Goal: Transaction & Acquisition: Purchase product/service

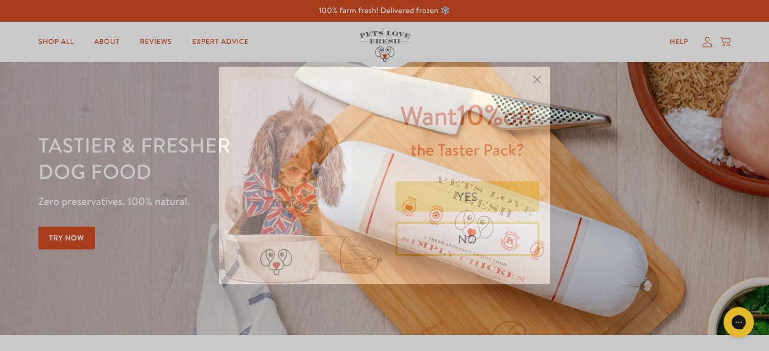
click at [535, 81] on icon "Close dialog" at bounding box center [537, 79] width 7 height 7
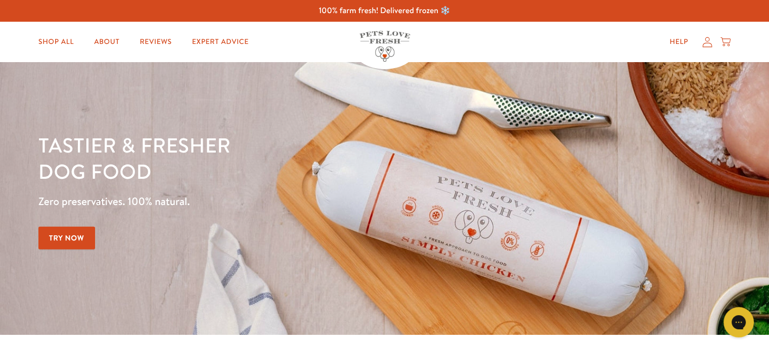
click at [711, 47] on icon at bounding box center [707, 42] width 10 height 11
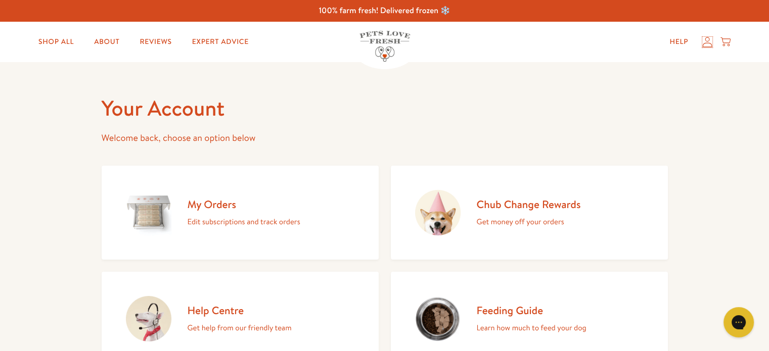
click at [705, 41] on icon at bounding box center [707, 42] width 10 height 11
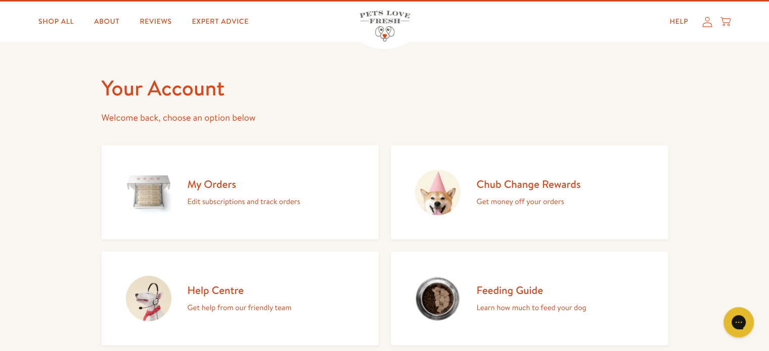
scroll to position [101, 0]
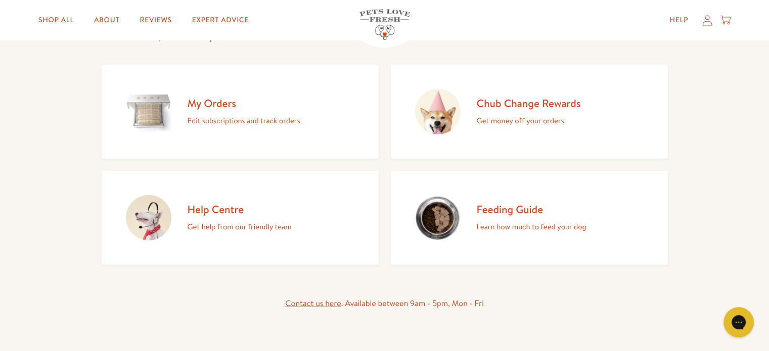
click at [427, 123] on img at bounding box center [437, 111] width 45 height 45
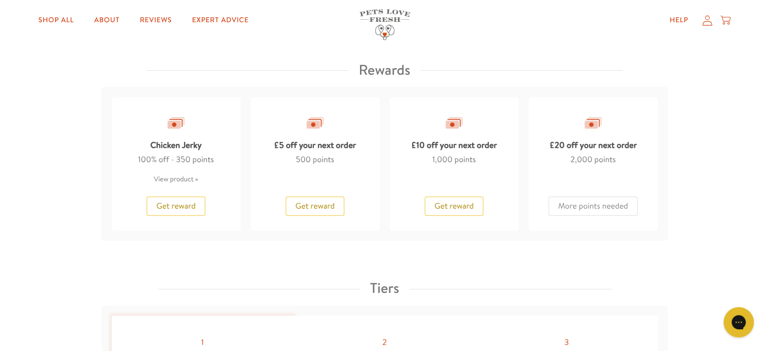
scroll to position [849, 0]
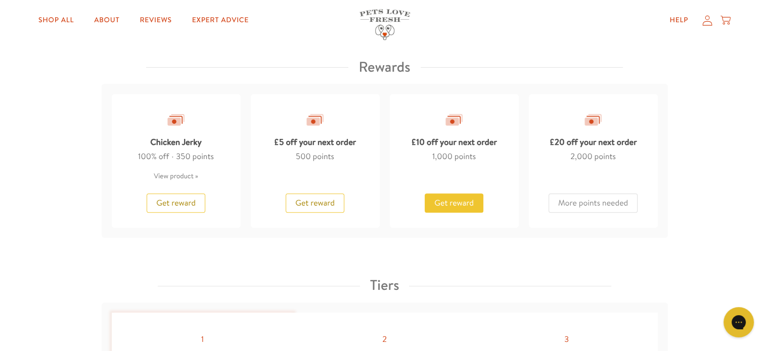
click at [460, 198] on span "Get reward" at bounding box center [453, 203] width 39 height 11
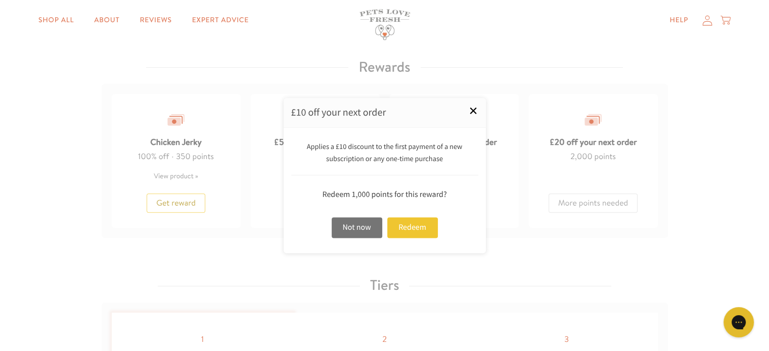
click at [472, 119] on link "×" at bounding box center [472, 110] width 25 height 25
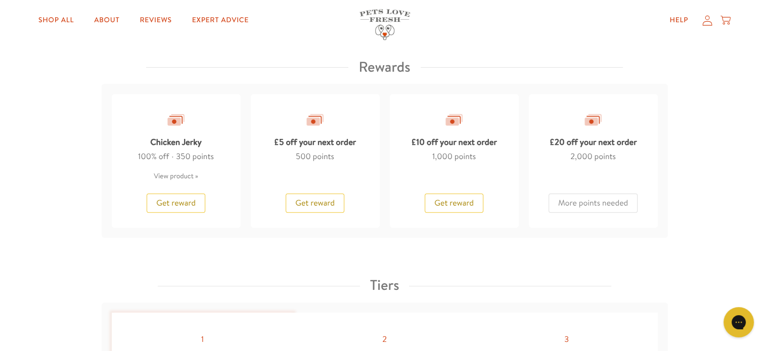
click at [710, 26] on div "Help My account Cart" at bounding box center [696, 20] width 75 height 20
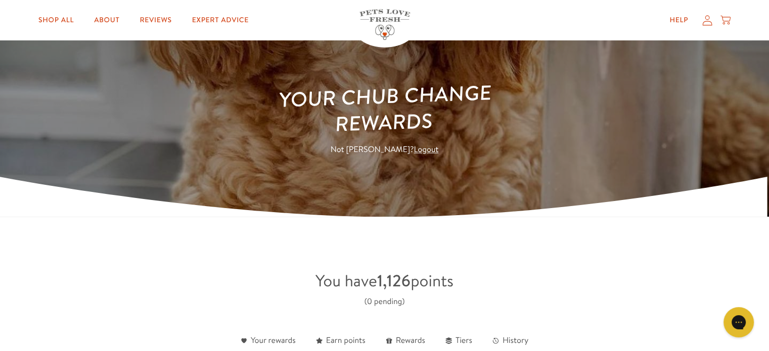
scroll to position [0, 0]
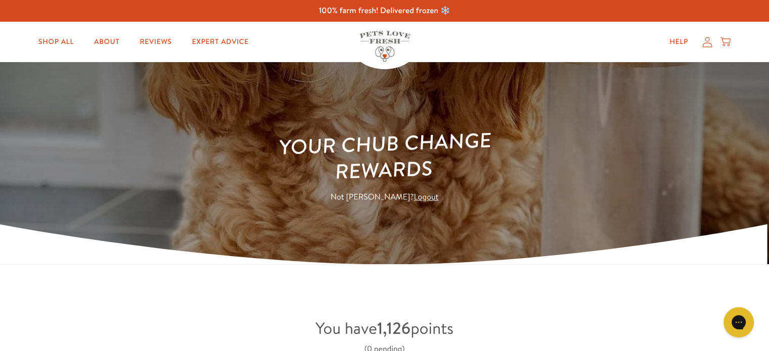
click at [707, 45] on icon at bounding box center [707, 42] width 10 height 11
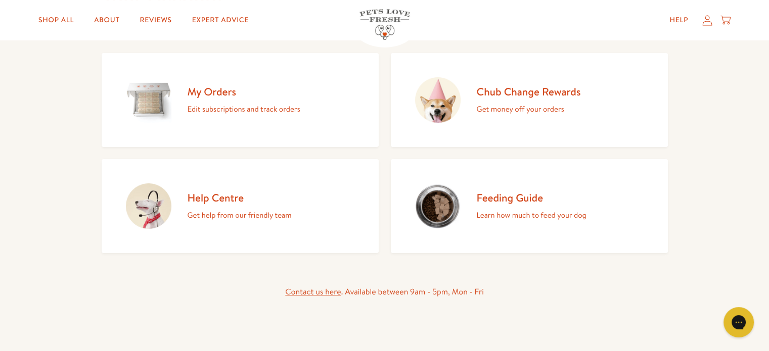
scroll to position [121, 0]
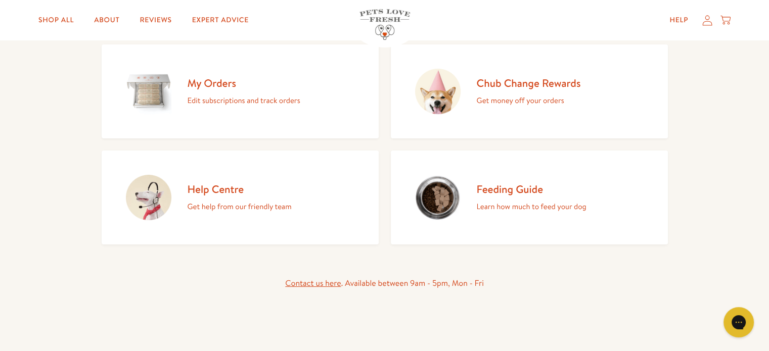
click at [194, 93] on div "My Orders Edit subscriptions and track orders" at bounding box center [244, 91] width 113 height 31
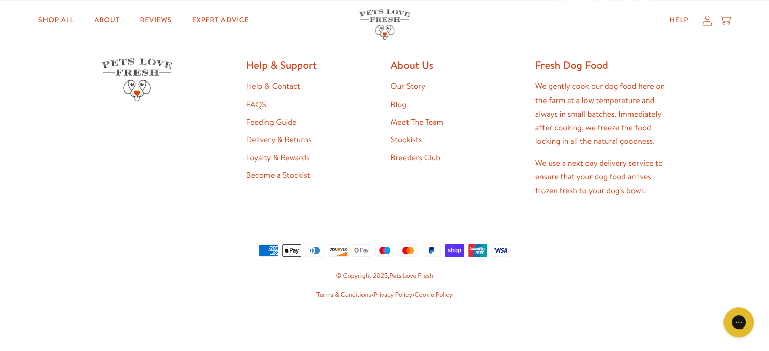
scroll to position [277, 0]
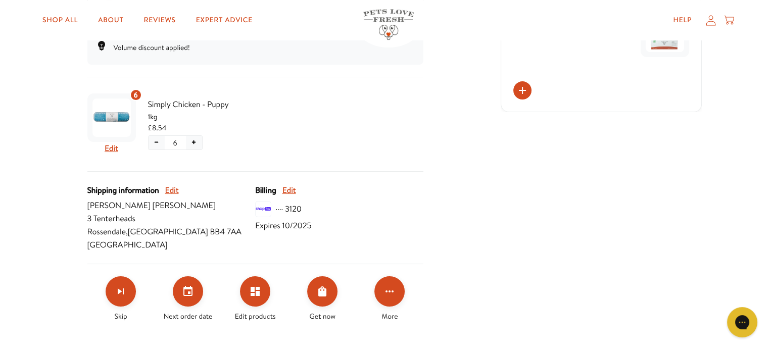
scroll to position [263, 0]
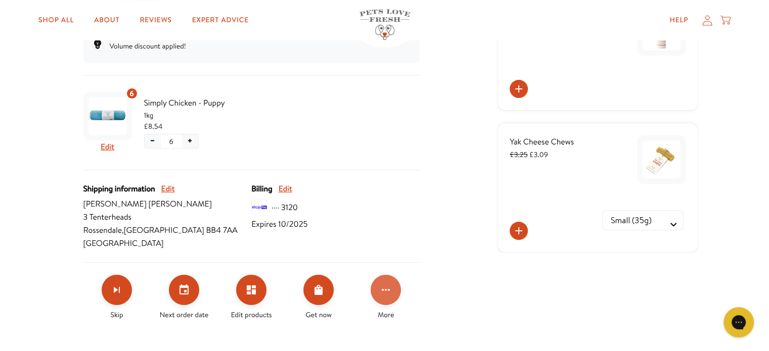
click at [382, 296] on button "Click for more options" at bounding box center [385, 290] width 30 height 30
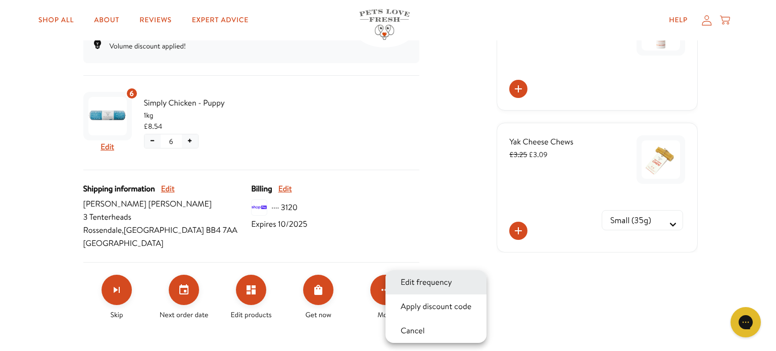
click at [435, 286] on button "Edit frequency" at bounding box center [427, 282] width 58 height 12
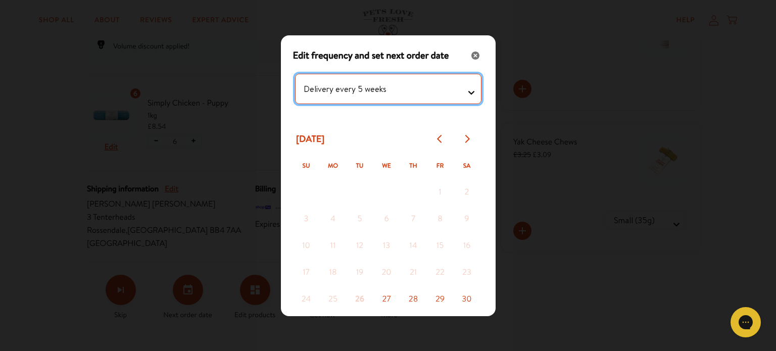
click at [454, 83] on testing "Delivery every 1 week Delivery every 2 weeks Delivery every 3 weeks Delivery ev…" at bounding box center [388, 89] width 186 height 30
select testing "Delivery every 4 weeks"
click at [295, 74] on testing "Delivery every 1 week Delivery every 2 weeks Delivery every 3 weeks Delivery ev…" at bounding box center [388, 89] width 186 height 30
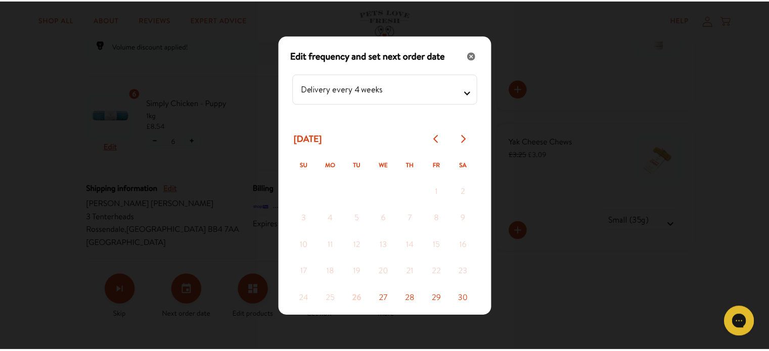
scroll to position [52, 0]
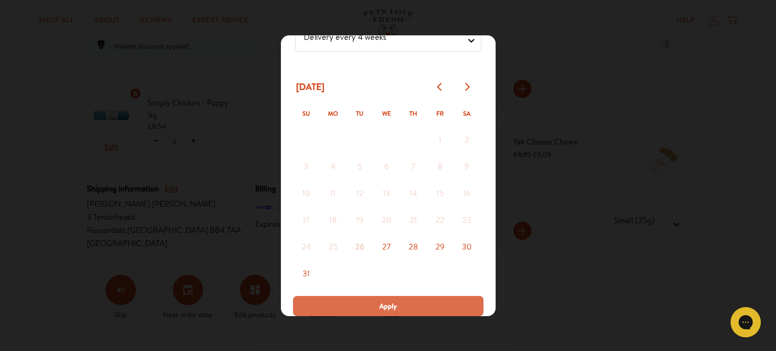
click at [417, 305] on button "Apply" at bounding box center [388, 306] width 191 height 20
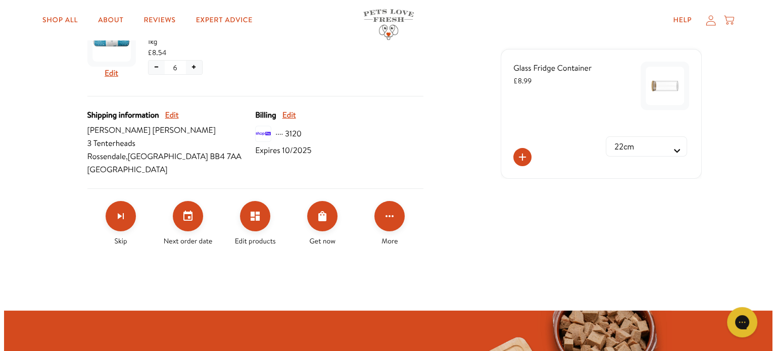
scroll to position [364, 0]
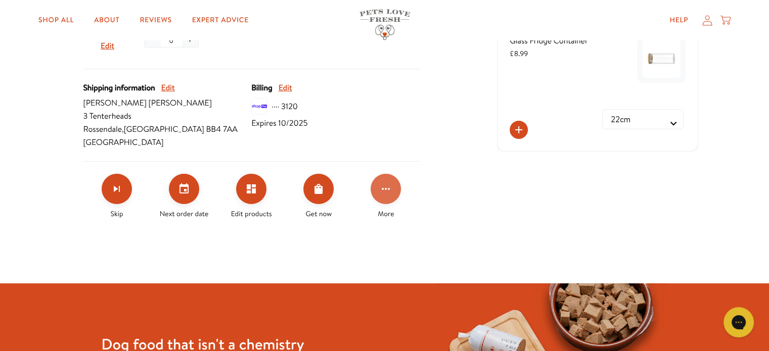
click at [383, 186] on icon "Click for more options" at bounding box center [386, 189] width 12 height 12
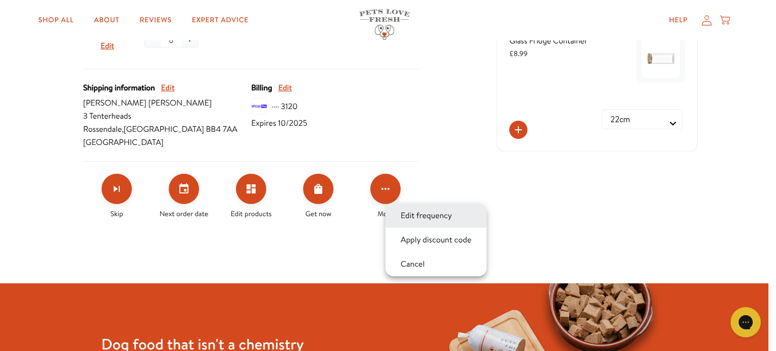
click at [416, 214] on button "Edit frequency" at bounding box center [427, 216] width 58 height 12
select testing "Delivery every 4 weeks"
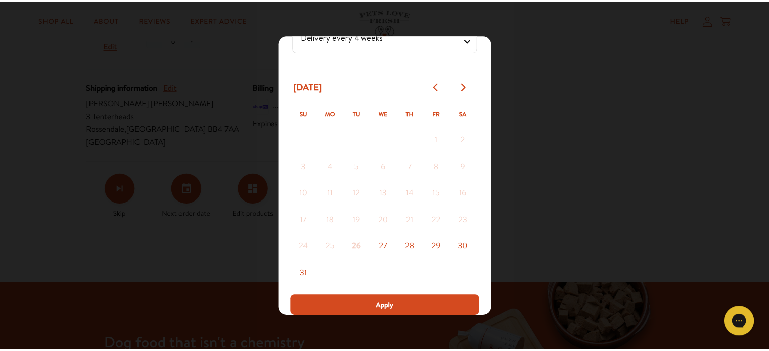
scroll to position [0, 0]
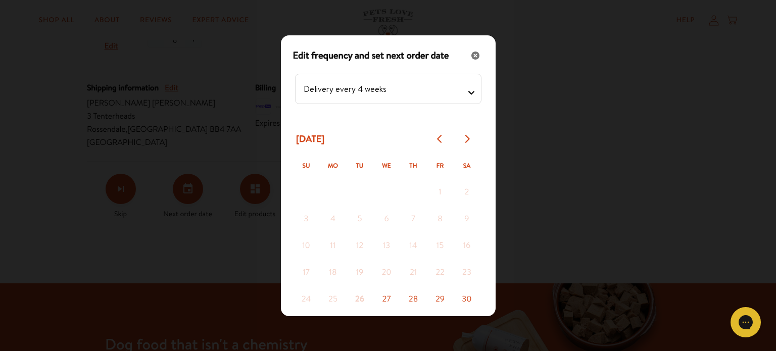
click at [540, 80] on div "Modal" at bounding box center [388, 175] width 776 height 351
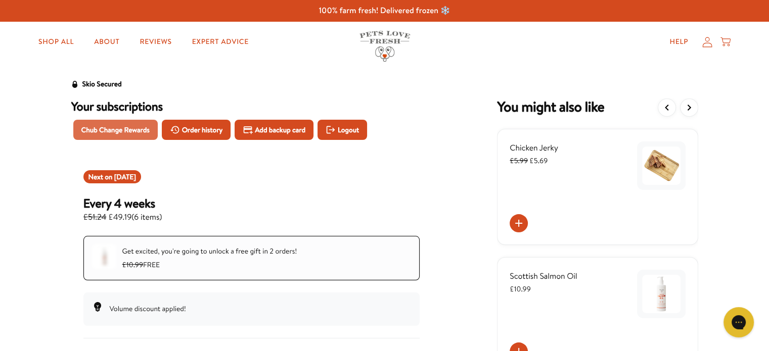
click at [112, 126] on span "Chub Change Rewards" at bounding box center [115, 129] width 68 height 11
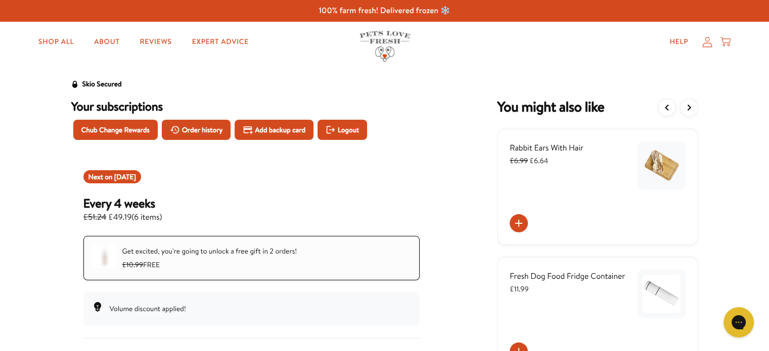
click at [708, 43] on icon at bounding box center [708, 42] width 10 height 10
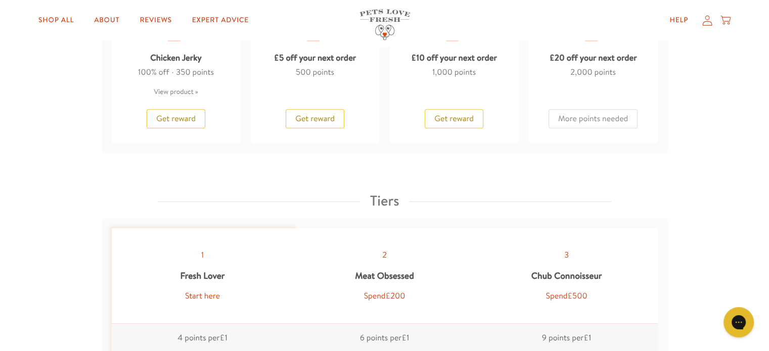
scroll to position [789, 0]
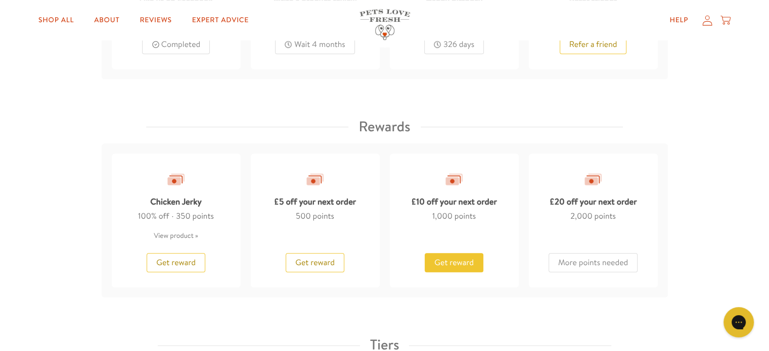
click at [460, 259] on span "Get reward" at bounding box center [453, 262] width 39 height 11
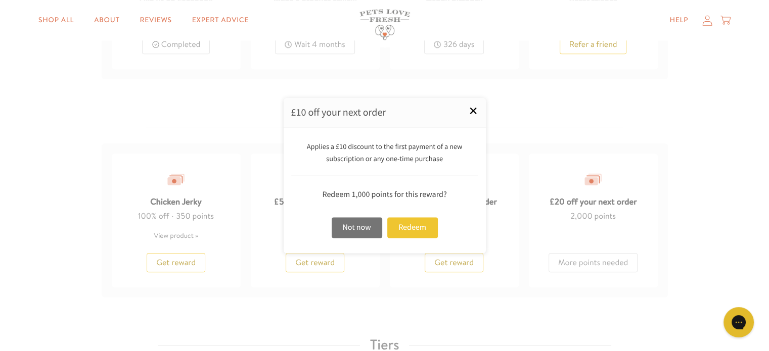
click at [473, 111] on link "×" at bounding box center [472, 110] width 25 height 25
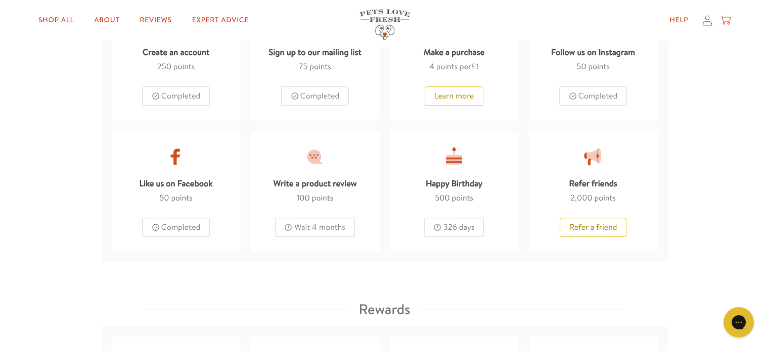
scroll to position [0, 0]
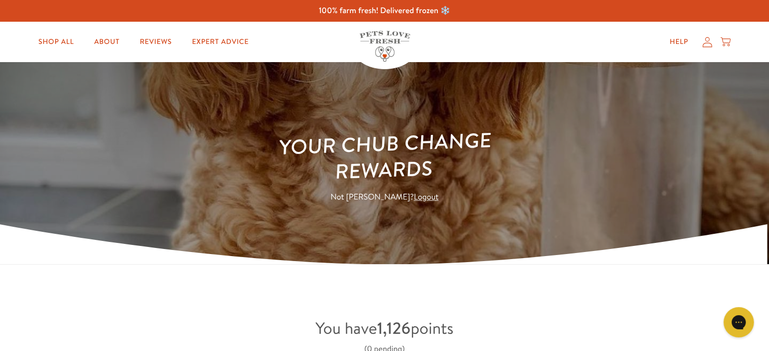
click at [708, 40] on icon at bounding box center [707, 42] width 10 height 11
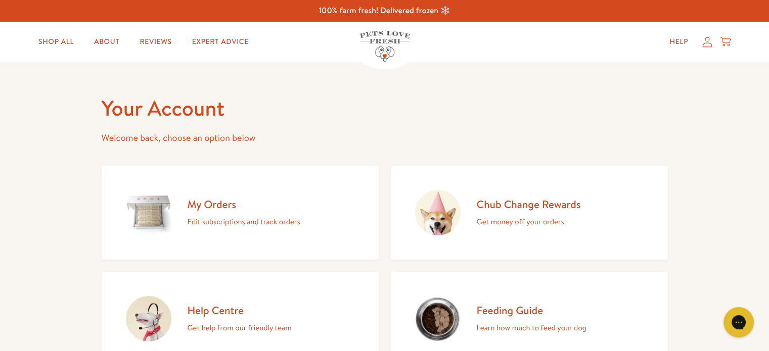
click at [216, 222] on p "Edit subscriptions and track orders" at bounding box center [244, 221] width 113 height 13
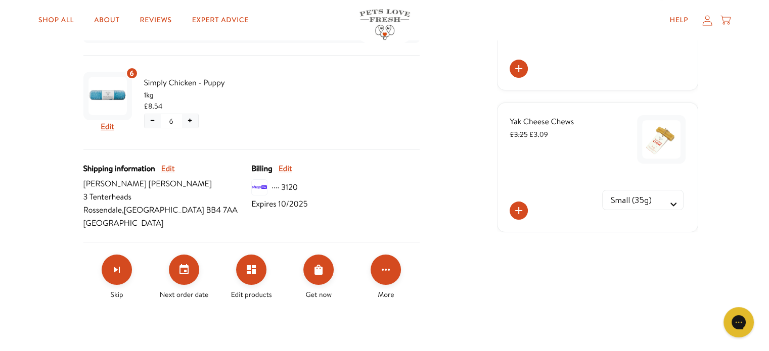
scroll to position [286, 0]
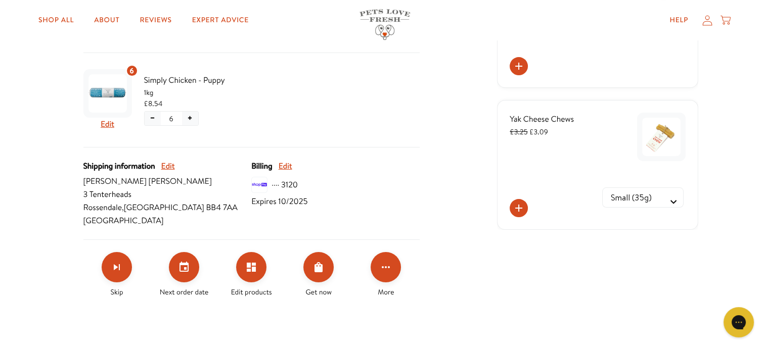
click at [768, 199] on html "100% farm fresh! Delivered frozen ❄️ Shop All About Reviews Expert Advice My ac…" at bounding box center [384, 296] width 769 height 1165
click at [184, 263] on icon "Set your next order date" at bounding box center [183, 267] width 9 height 10
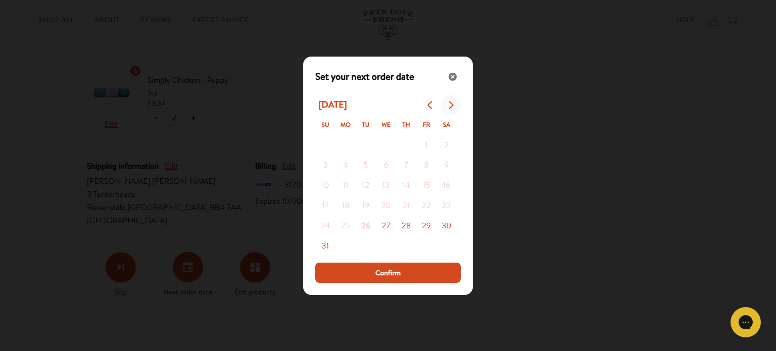
click at [453, 105] on icon "Go to next month" at bounding box center [451, 105] width 5 height 8
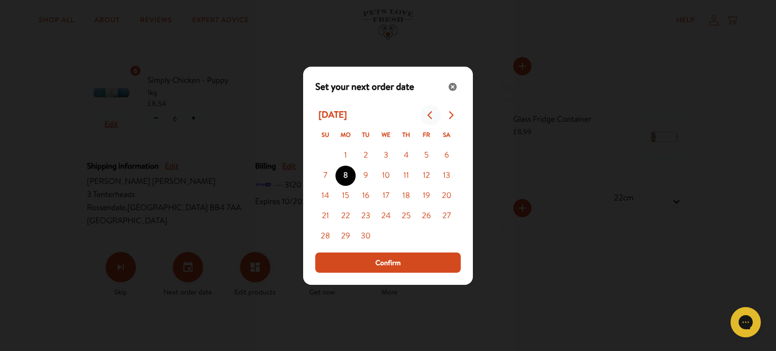
click at [426, 115] on button "Go to previous month" at bounding box center [430, 115] width 20 height 20
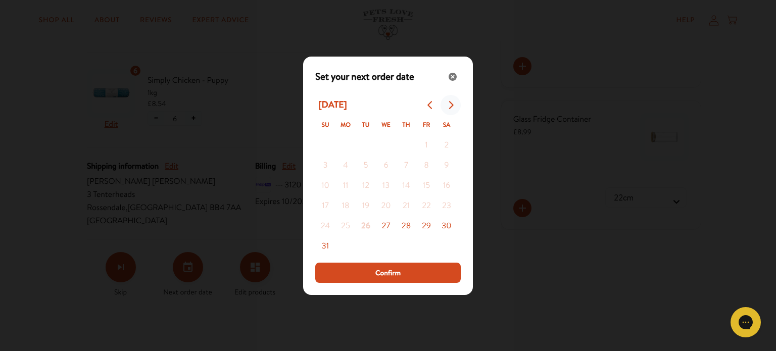
click at [451, 106] on icon "Go to next month" at bounding box center [451, 105] width 5 height 8
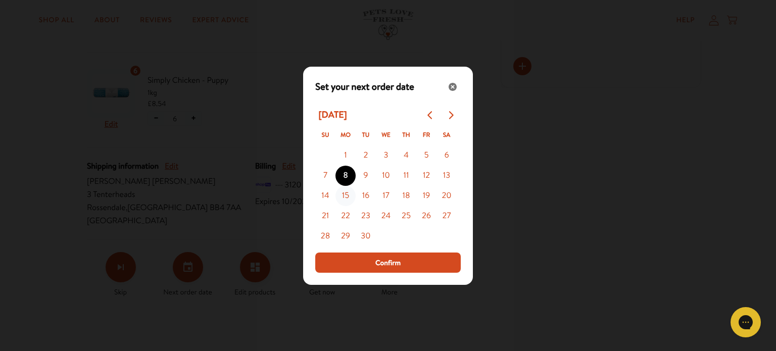
click at [346, 194] on button "15" at bounding box center [346, 196] width 20 height 20
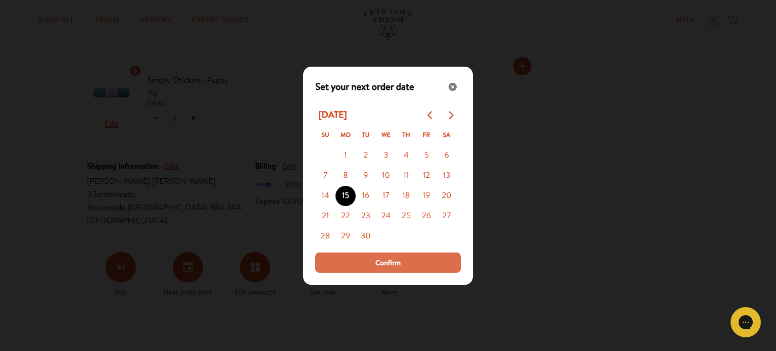
click at [412, 264] on button "Confirm" at bounding box center [388, 263] width 146 height 20
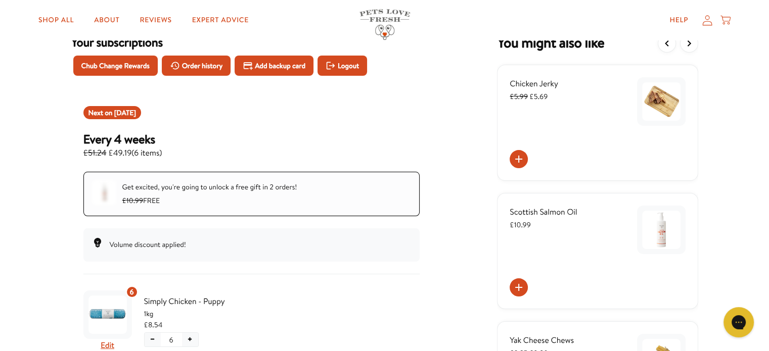
scroll to position [0, 0]
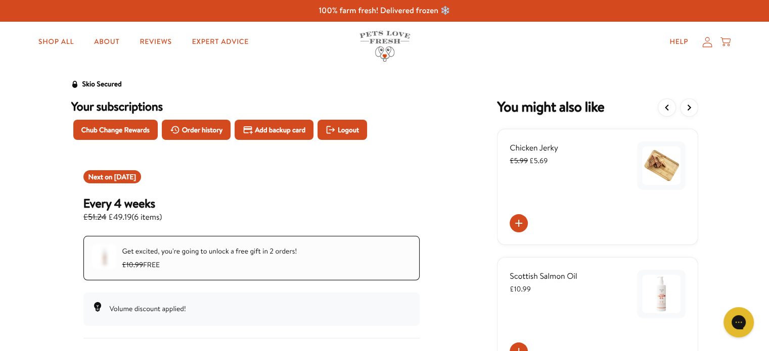
click at [706, 42] on icon at bounding box center [708, 42] width 10 height 10
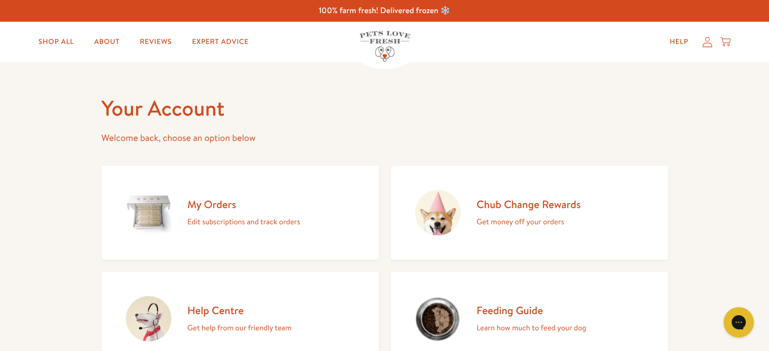
click at [565, 204] on h2 "Chub Change Rewards" at bounding box center [529, 205] width 104 height 14
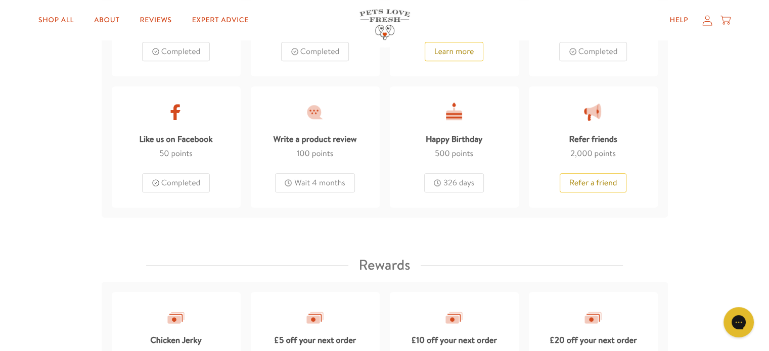
scroll to position [823, 0]
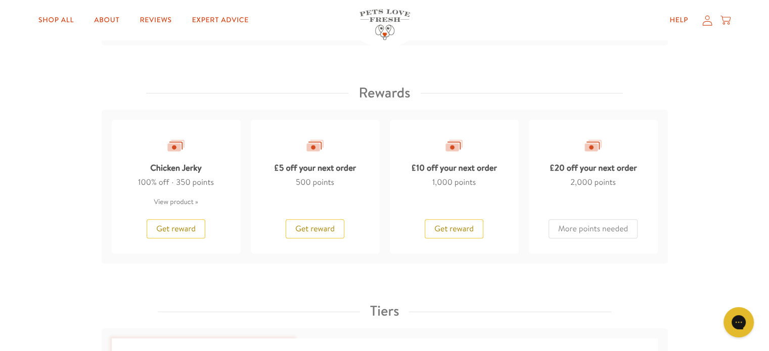
click at [459, 236] on div "£10 off your next order 1,000 points Get reward" at bounding box center [454, 187] width 129 height 134
click at [461, 231] on span "Get reward" at bounding box center [453, 228] width 39 height 11
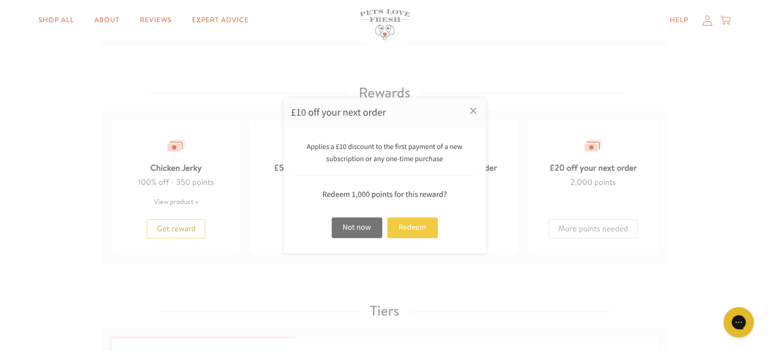
click at [422, 230] on div "Redeem" at bounding box center [412, 227] width 51 height 21
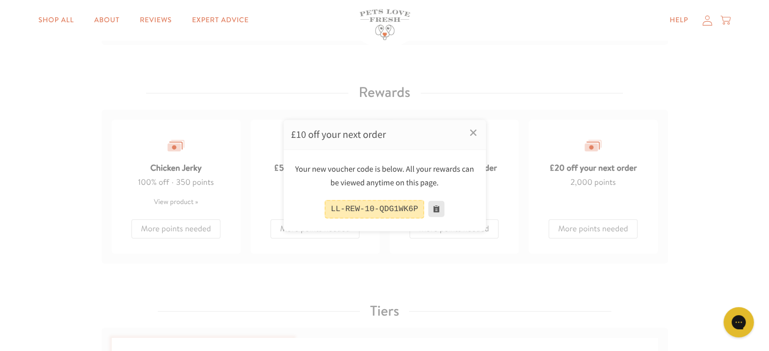
click at [435, 210] on button at bounding box center [436, 209] width 16 height 16
drag, startPoint x: 60, startPoint y: 18, endPoint x: 50, endPoint y: 24, distance: 12.2
click at [50, 24] on div at bounding box center [384, 175] width 769 height 351
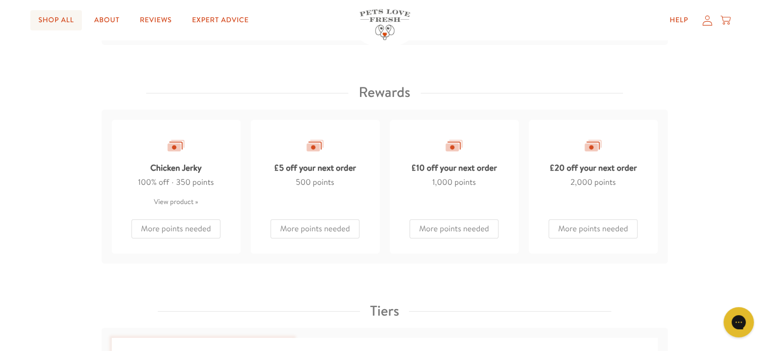
click at [65, 21] on link "Shop All" at bounding box center [56, 20] width 52 height 20
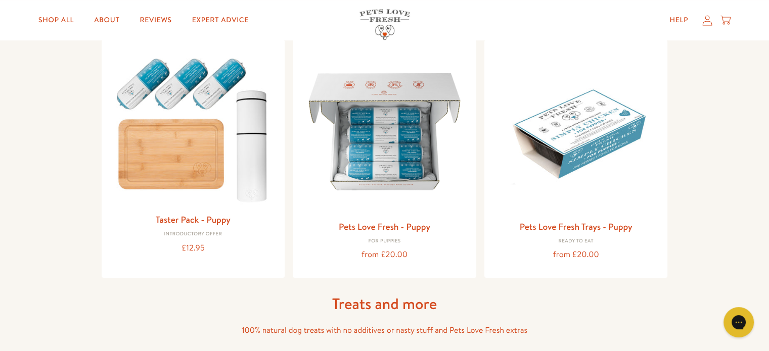
scroll to position [433, 0]
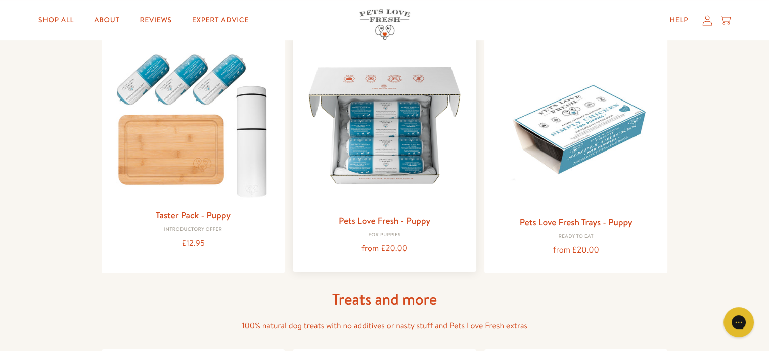
click at [386, 224] on link "Pets Love Fresh - Puppy" at bounding box center [384, 220] width 91 height 13
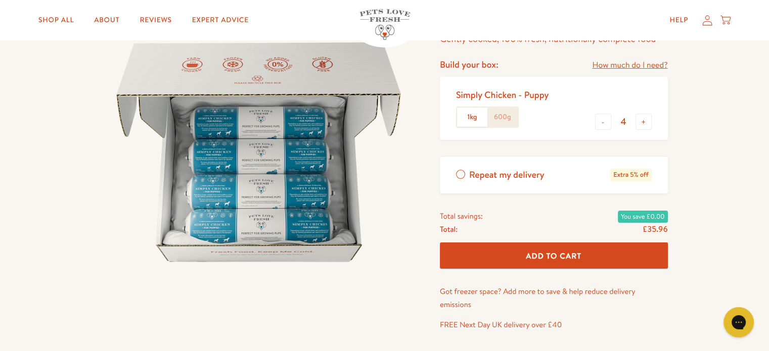
scroll to position [103, 0]
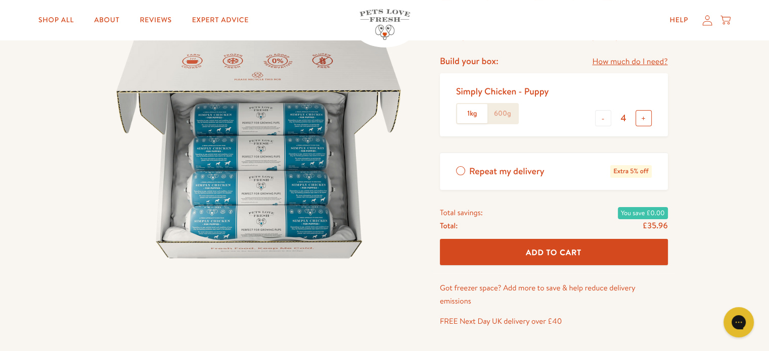
click at [646, 114] on button "+" at bounding box center [643, 118] width 16 height 16
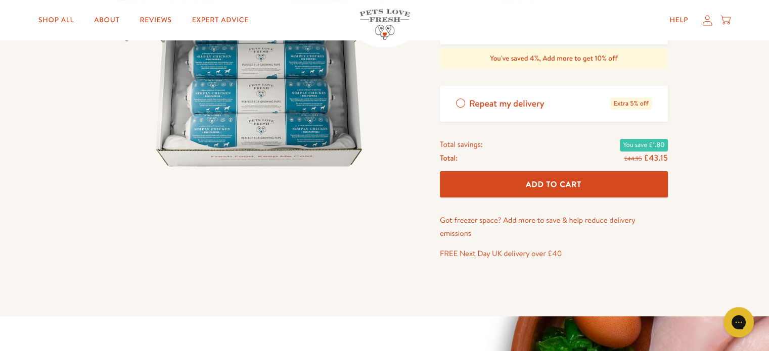
scroll to position [96, 0]
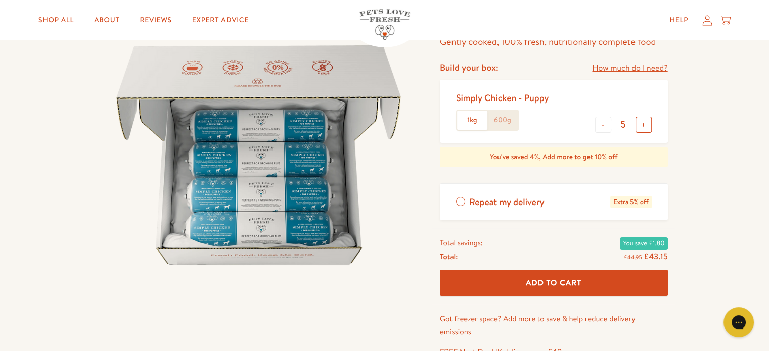
click at [644, 123] on button "+" at bounding box center [643, 125] width 16 height 16
type input "6"
click at [564, 283] on span "Add To Cart" at bounding box center [554, 282] width 56 height 11
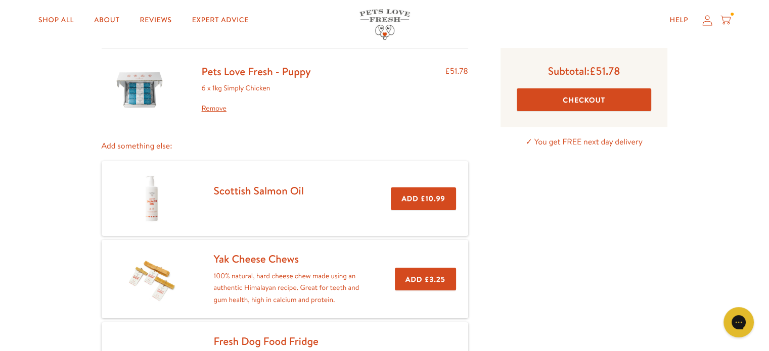
scroll to position [55, 0]
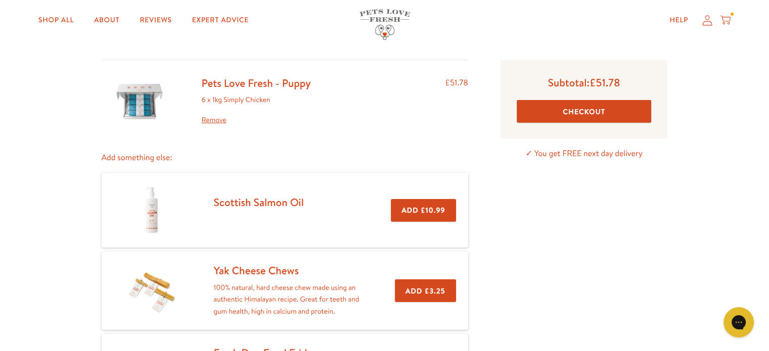
click at [593, 114] on button "Checkout" at bounding box center [584, 111] width 135 height 23
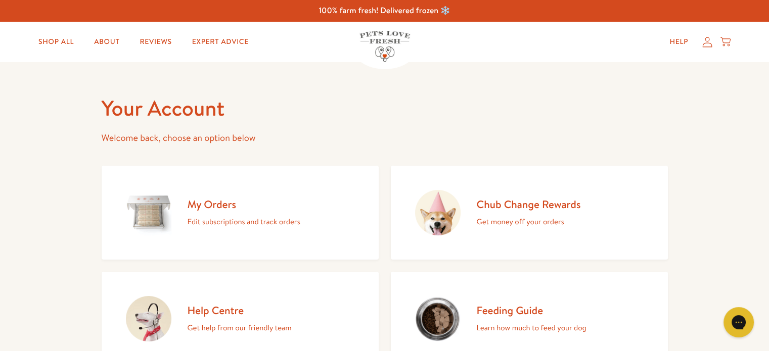
click at [525, 207] on h2 "Chub Change Rewards" at bounding box center [529, 205] width 104 height 14
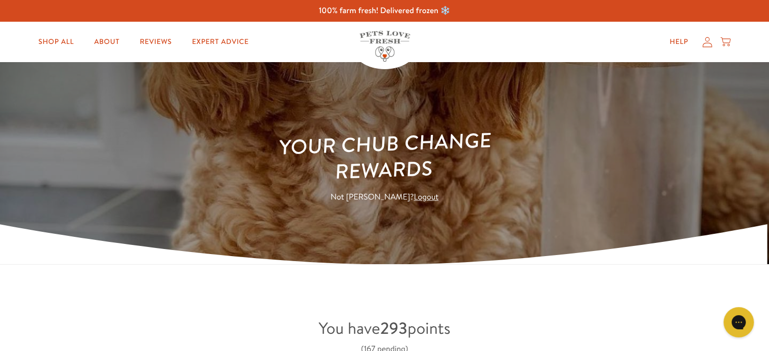
click at [708, 44] on icon at bounding box center [707, 42] width 10 height 11
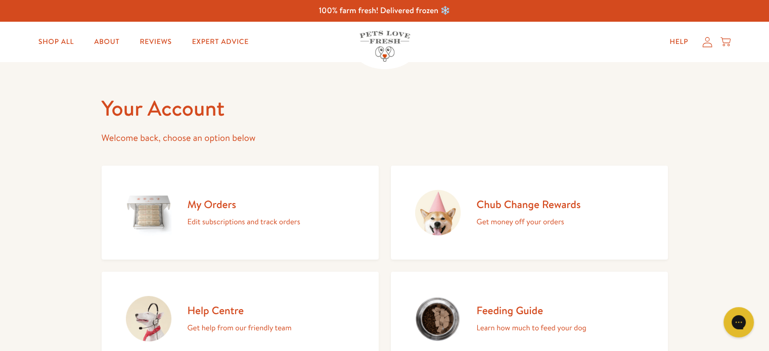
click at [215, 202] on h2 "My Orders" at bounding box center [244, 205] width 113 height 14
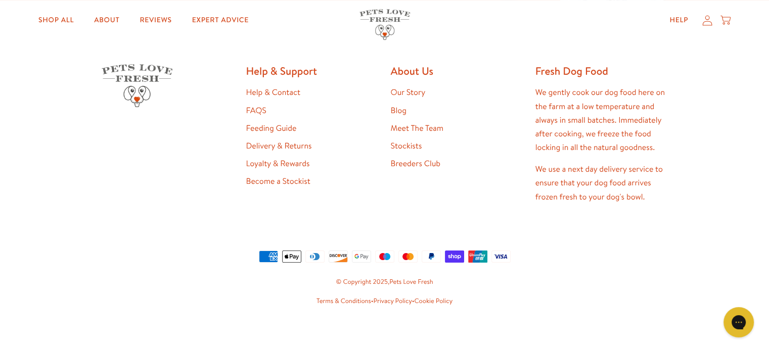
scroll to position [297, 0]
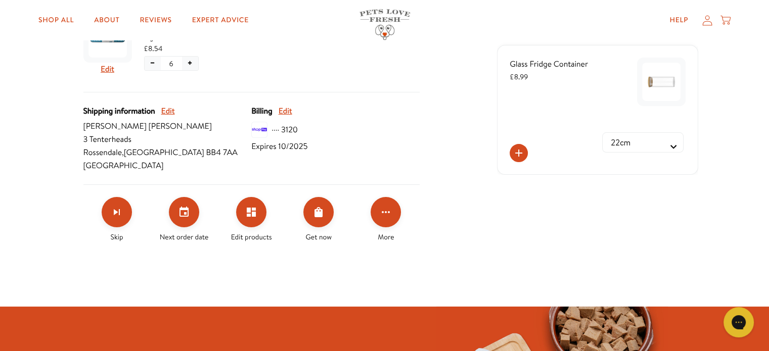
scroll to position [344, 0]
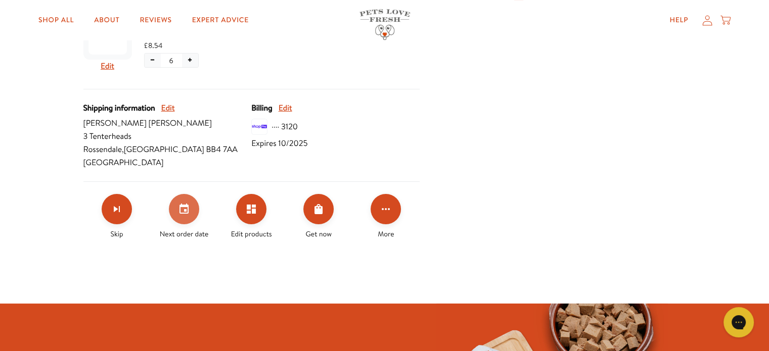
click at [181, 208] on icon "Set your next order date" at bounding box center [184, 209] width 12 height 12
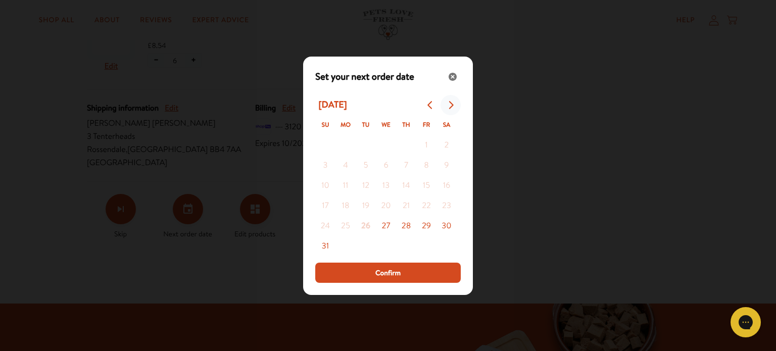
click at [455, 107] on button "Go to next month" at bounding box center [451, 105] width 20 height 20
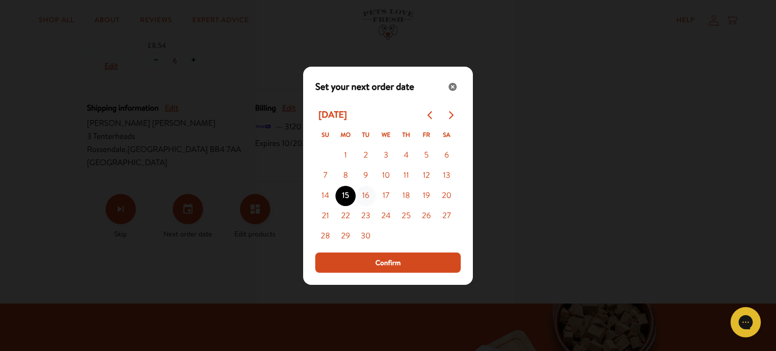
click at [365, 196] on button "16" at bounding box center [366, 196] width 20 height 20
click at [389, 194] on button "17" at bounding box center [386, 196] width 20 height 20
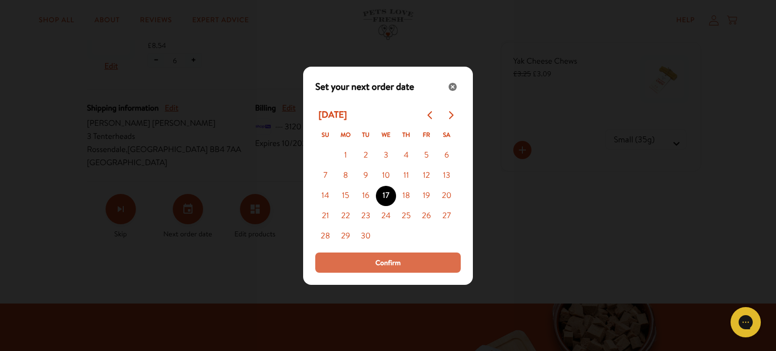
click at [403, 265] on button "Confirm" at bounding box center [388, 263] width 146 height 20
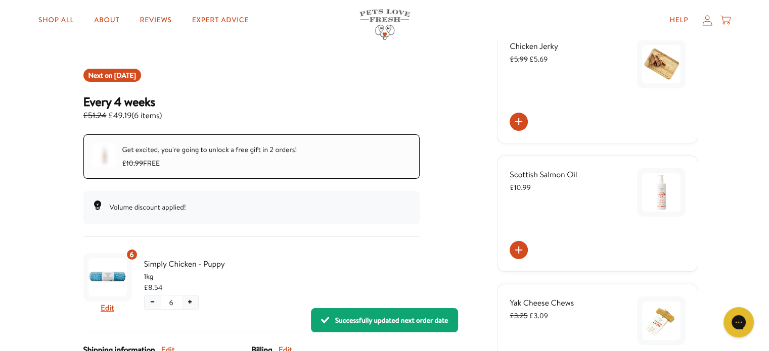
scroll to position [101, 0]
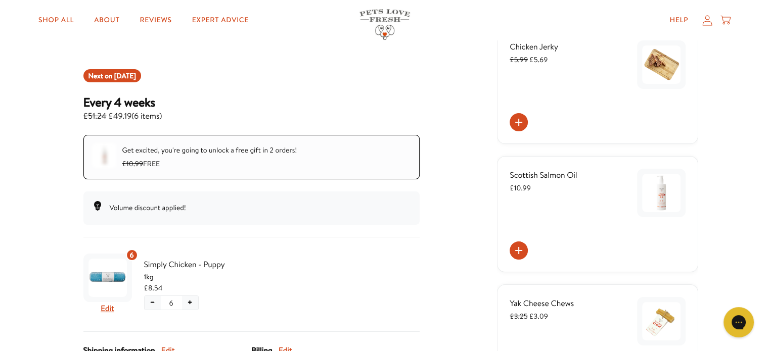
click at [710, 24] on icon at bounding box center [707, 20] width 10 height 11
